Goal: Task Accomplishment & Management: Manage account settings

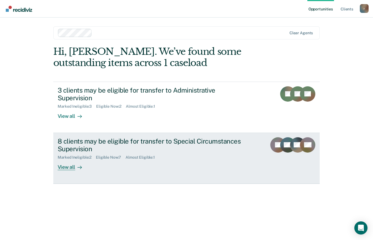
click at [65, 160] on div "View all" at bounding box center [73, 165] width 31 height 11
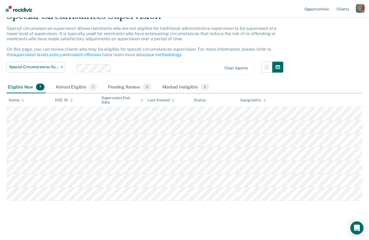
scroll to position [28, 0]
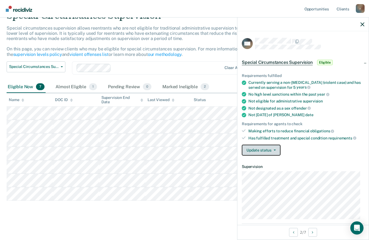
click at [274, 153] on button "Update status" at bounding box center [260, 150] width 39 height 11
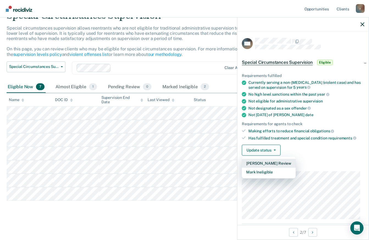
click at [276, 163] on button "[PERSON_NAME] Review" at bounding box center [268, 163] width 54 height 9
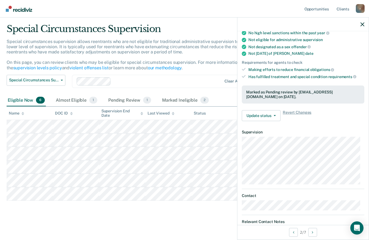
scroll to position [61, 0]
click at [241, 69] on div "Requirements fulfilled Currently serving a non-[MEDICAL_DATA] (violent case) an…" at bounding box center [302, 65] width 131 height 122
click at [242, 69] on icon at bounding box center [243, 70] width 4 height 3
drag, startPoint x: 242, startPoint y: 69, endPoint x: 285, endPoint y: 77, distance: 43.6
click at [285, 77] on div "Has fulfilled treatment and special condition requirements" at bounding box center [306, 77] width 116 height 5
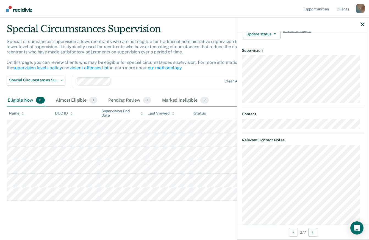
scroll to position [175, 0]
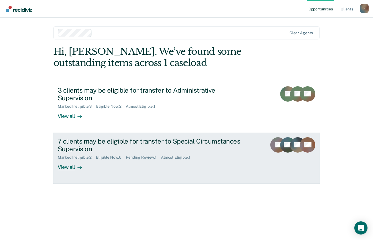
click at [71, 160] on div "View all" at bounding box center [73, 165] width 31 height 11
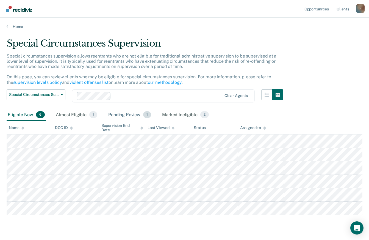
click at [131, 116] on div "Pending Review 1" at bounding box center [129, 115] width 45 height 12
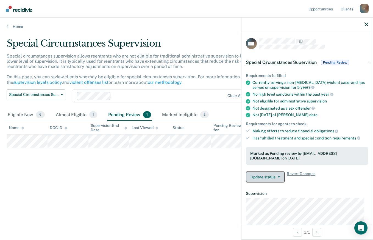
click at [279, 179] on button "Update status" at bounding box center [265, 177] width 39 height 11
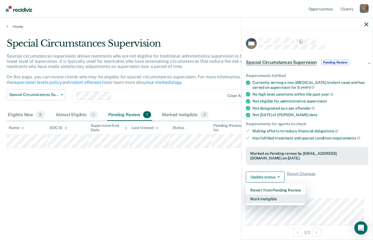
click at [270, 199] on button "Mark Ineligible" at bounding box center [275, 199] width 59 height 9
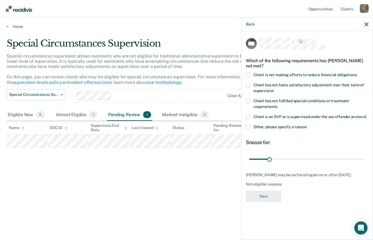
click at [247, 85] on span at bounding box center [248, 85] width 4 height 4
click at [273, 89] on input "Client has not had a satisfactory adjustment over their term of supervision" at bounding box center [273, 89] width 0 height 0
click at [267, 195] on button "Save" at bounding box center [263, 196] width 35 height 11
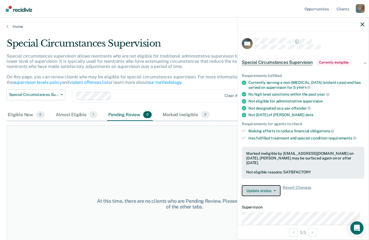
click at [273, 191] on icon "button" at bounding box center [274, 190] width 2 height 1
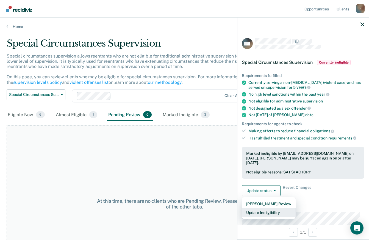
click at [262, 212] on button "Update Ineligibility" at bounding box center [268, 213] width 54 height 9
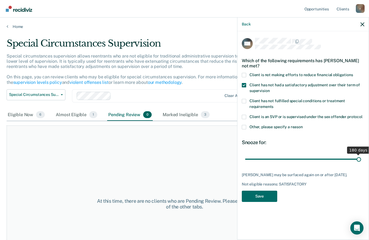
drag, startPoint x: 265, startPoint y: 158, endPoint x: 363, endPoint y: 162, distance: 98.3
type input "180"
click at [361, 162] on input "range" at bounding box center [303, 159] width 116 height 10
click at [258, 196] on button "Save" at bounding box center [258, 196] width 35 height 11
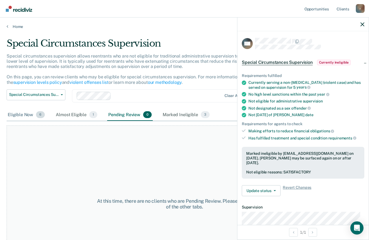
click at [31, 113] on div "Eligible Now 6" at bounding box center [26, 115] width 39 height 12
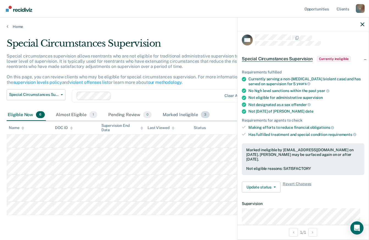
scroll to position [2, 0]
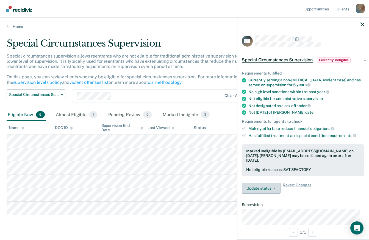
click at [274, 188] on icon "button" at bounding box center [274, 188] width 2 height 1
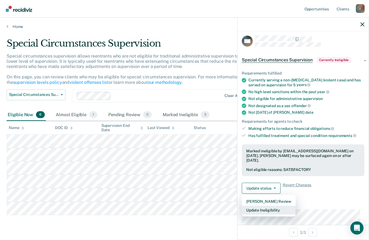
click at [279, 209] on button "Update Ineligibility" at bounding box center [268, 210] width 54 height 9
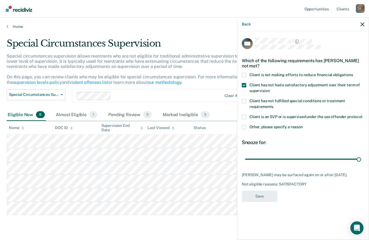
click at [244, 126] on span at bounding box center [243, 127] width 4 height 4
click at [302, 125] on input "Other, please specify a reason" at bounding box center [302, 125] width 0 height 0
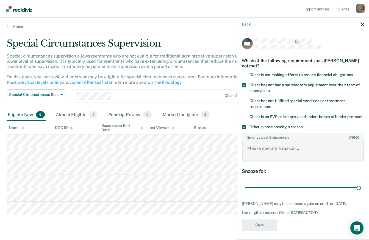
click at [260, 154] on textarea "Enter at least 3 characters 0 / 1600" at bounding box center [302, 151] width 121 height 20
click at [243, 87] on span at bounding box center [243, 85] width 4 height 4
click at [269, 89] on input "Client has not had a satisfactory adjustment over their term of supervision" at bounding box center [269, 89] width 0 height 0
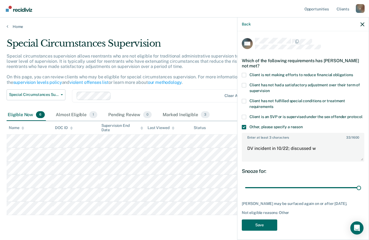
click at [244, 84] on span at bounding box center [243, 85] width 4 height 4
click at [269, 89] on input "Client has not had a satisfactory adjustment over their term of supervision" at bounding box center [269, 89] width 0 height 0
click at [319, 153] on textarea "DV incident in 10/22; discussed w" at bounding box center [302, 151] width 121 height 20
click at [285, 154] on textarea "DV incident in 10/22; discussed with Sup. Ishler 10/2/25" at bounding box center [302, 151] width 121 height 20
click at [267, 160] on textarea "DV incident in 10/2020; discussed with Sup. Ishler 10/2/25" at bounding box center [302, 151] width 121 height 20
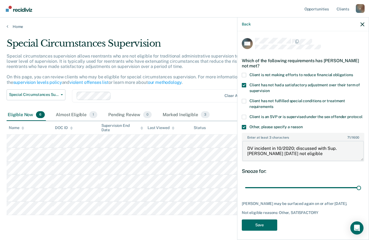
type textarea "DV incident in 10/2020; discussed with Sup. Ishler 10/2/25 not eligible"
click at [265, 227] on button "Save" at bounding box center [258, 225] width 35 height 11
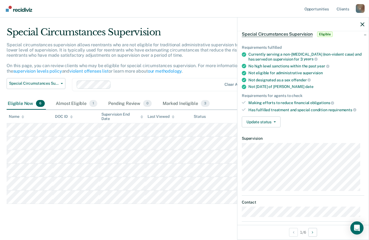
scroll to position [27, 0]
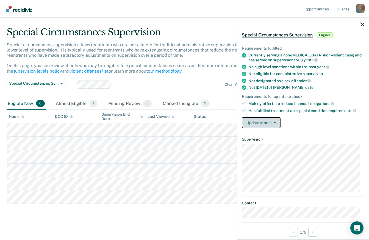
click at [259, 124] on button "Update status" at bounding box center [260, 122] width 39 height 11
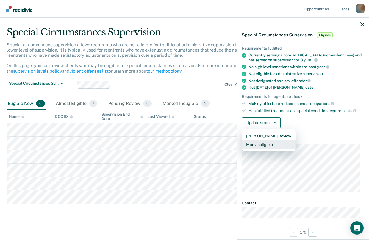
click at [257, 143] on button "Mark Ineligible" at bounding box center [268, 144] width 54 height 9
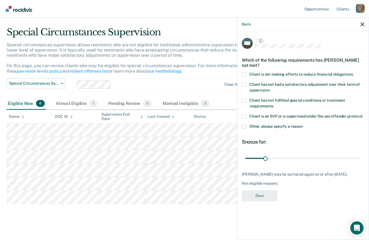
scroll to position [0, 0]
click at [244, 75] on span at bounding box center [243, 75] width 4 height 4
click at [353, 73] on input "Client is not making efforts to reduce financial obligations" at bounding box center [353, 73] width 0 height 0
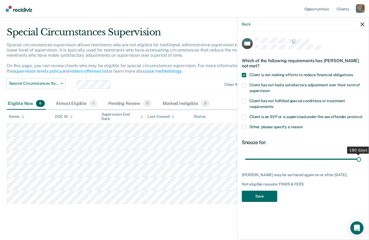
drag, startPoint x: 265, startPoint y: 159, endPoint x: 367, endPoint y: 163, distance: 101.9
type input "180"
click at [361, 163] on input "range" at bounding box center [303, 159] width 116 height 10
click at [256, 194] on button "Save" at bounding box center [258, 196] width 35 height 11
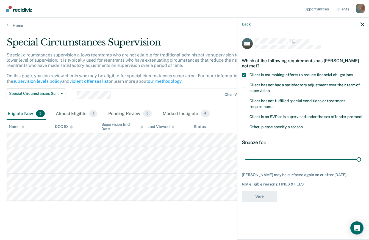
scroll to position [1, 0]
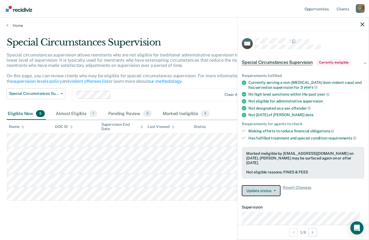
click at [277, 187] on button "Update status" at bounding box center [260, 190] width 39 height 11
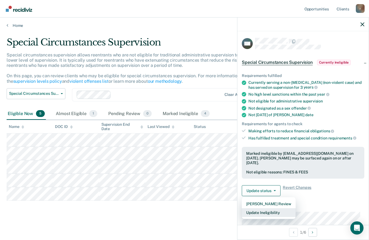
click at [268, 211] on button "Update Ineligibility" at bounding box center [268, 213] width 54 height 9
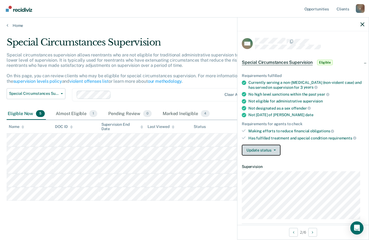
click at [273, 153] on button "Update status" at bounding box center [260, 150] width 39 height 11
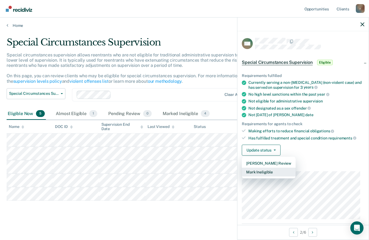
click at [265, 174] on button "Mark Ineligible" at bounding box center [268, 172] width 54 height 9
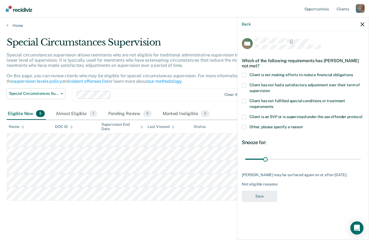
click at [241, 85] on div "EW Which of the following requirements has Ernest Wilson not met? Client is not…" at bounding box center [302, 135] width 131 height 208
click at [243, 73] on span at bounding box center [243, 75] width 4 height 4
click at [353, 73] on input "Client is not making efforts to reduce financial obligations" at bounding box center [353, 73] width 0 height 0
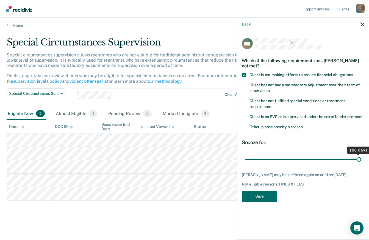
drag, startPoint x: 265, startPoint y: 157, endPoint x: 373, endPoint y: 159, distance: 108.7
type input "180"
click at [361, 159] on input "range" at bounding box center [303, 159] width 116 height 10
click at [264, 196] on button "Save" at bounding box center [258, 196] width 35 height 11
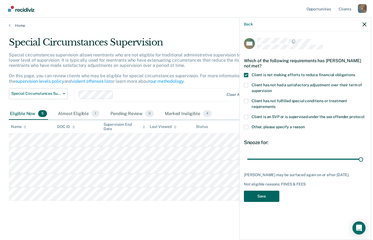
scroll to position [0, 0]
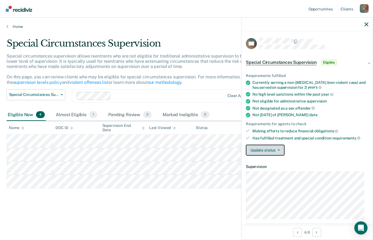
click at [284, 148] on button "Update status" at bounding box center [265, 150] width 39 height 11
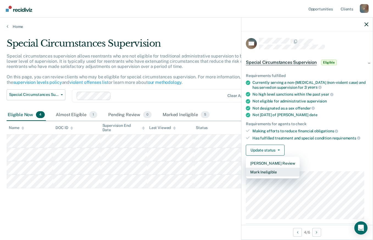
click at [268, 169] on button "Mark Ineligible" at bounding box center [273, 172] width 54 height 9
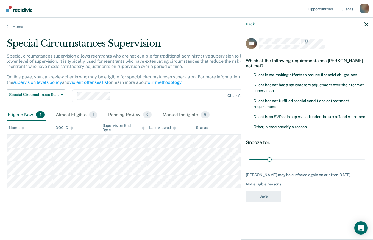
click at [247, 73] on span at bounding box center [248, 75] width 4 height 4
click at [357, 73] on input "Client is not making efforts to reduce financial obligations" at bounding box center [357, 73] width 0 height 0
click at [271, 201] on button "Save" at bounding box center [263, 196] width 35 height 11
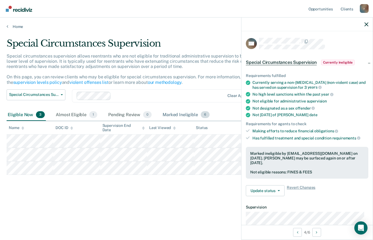
click at [184, 114] on div "Marked Ineligible 6" at bounding box center [185, 115] width 49 height 12
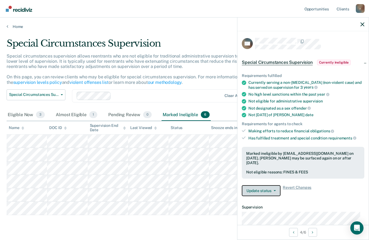
click at [275, 193] on button "Update status" at bounding box center [260, 190] width 39 height 11
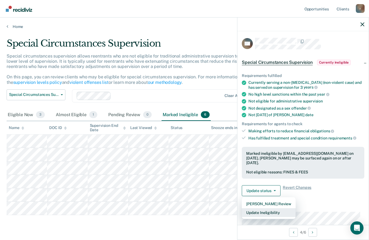
click at [265, 214] on button "Update Ineligibility" at bounding box center [268, 213] width 54 height 9
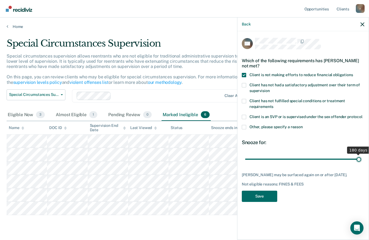
drag, startPoint x: 264, startPoint y: 157, endPoint x: 373, endPoint y: 158, distance: 109.2
type input "180"
click at [361, 158] on input "range" at bounding box center [303, 159] width 116 height 10
click at [263, 197] on button "Save" at bounding box center [258, 196] width 35 height 11
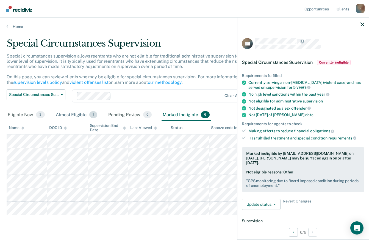
click at [63, 116] on div "Almost Eligible 1" at bounding box center [77, 115] width 44 height 12
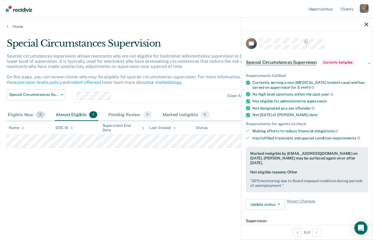
click at [25, 116] on div "Eligible Now 3" at bounding box center [26, 115] width 39 height 12
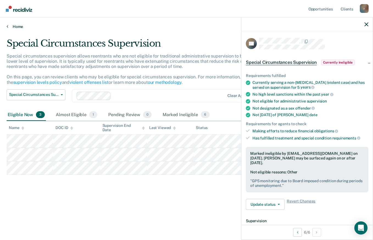
click at [18, 26] on link "Home" at bounding box center [186, 26] width 359 height 5
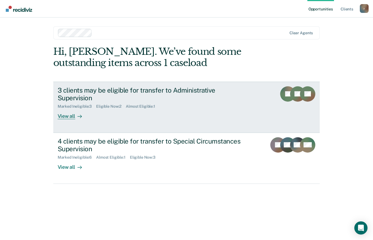
click at [198, 88] on div "3 clients may be eligible for transfer to Administrative Supervision" at bounding box center [154, 94] width 193 height 16
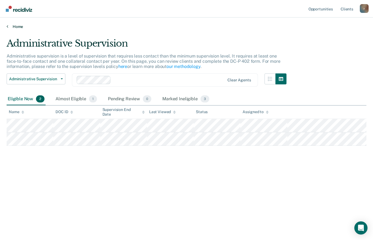
click at [13, 26] on link "Home" at bounding box center [186, 26] width 359 height 5
